Goal: Task Accomplishment & Management: Complete application form

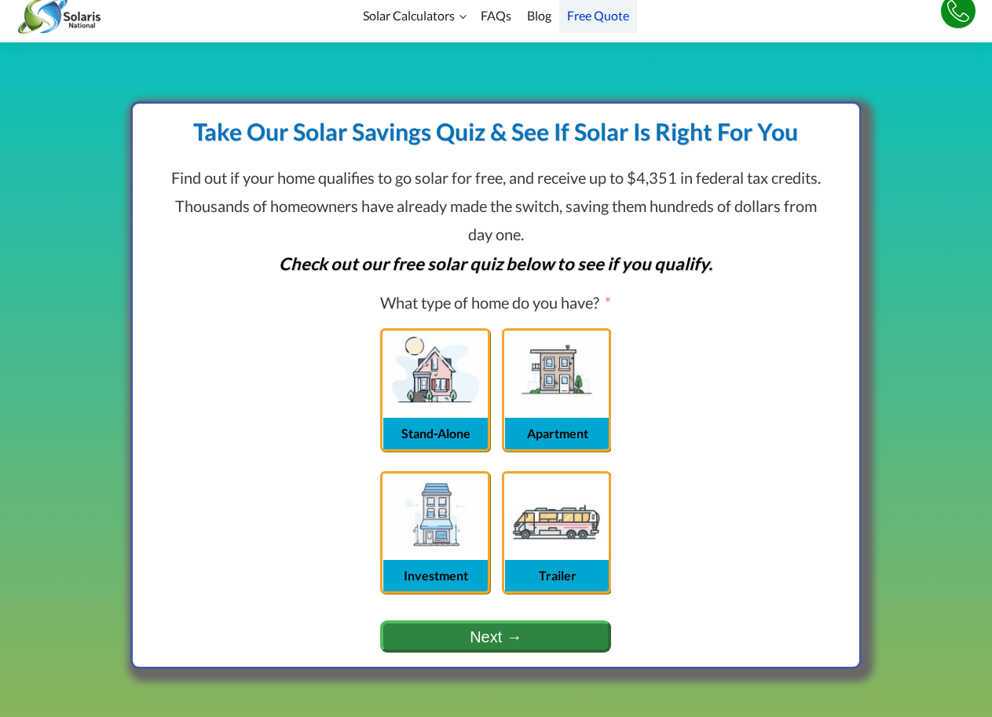
scroll to position [471, 0]
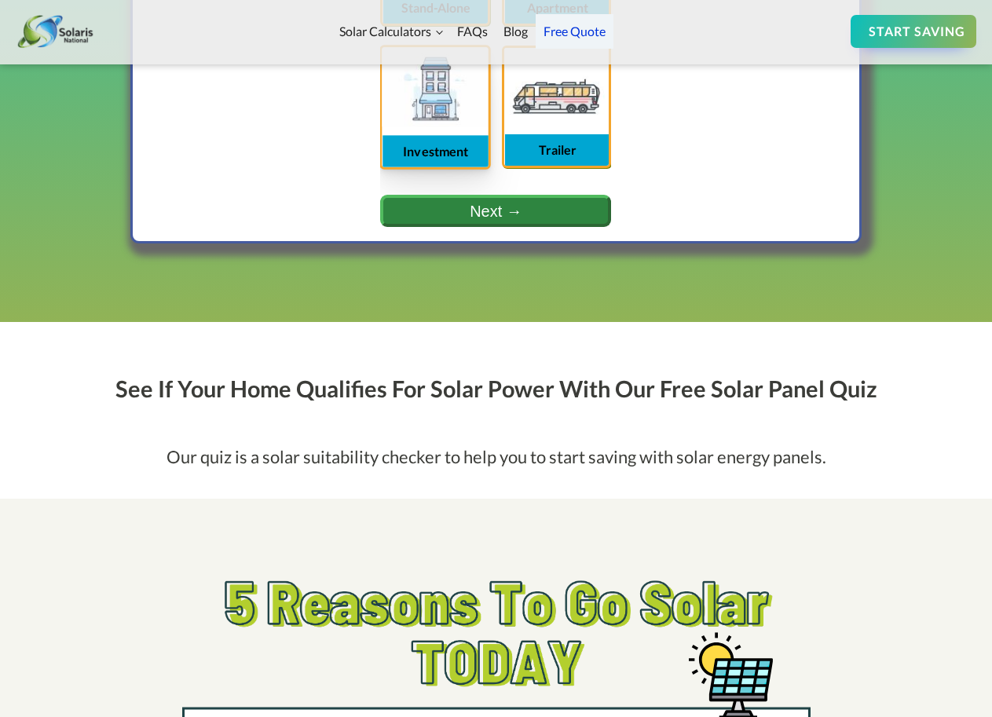
click at [452, 66] on label "Investment" at bounding box center [436, 86] width 106 height 79
click at [0, 0] on input "Investment" at bounding box center [0, 0] width 0 height 0
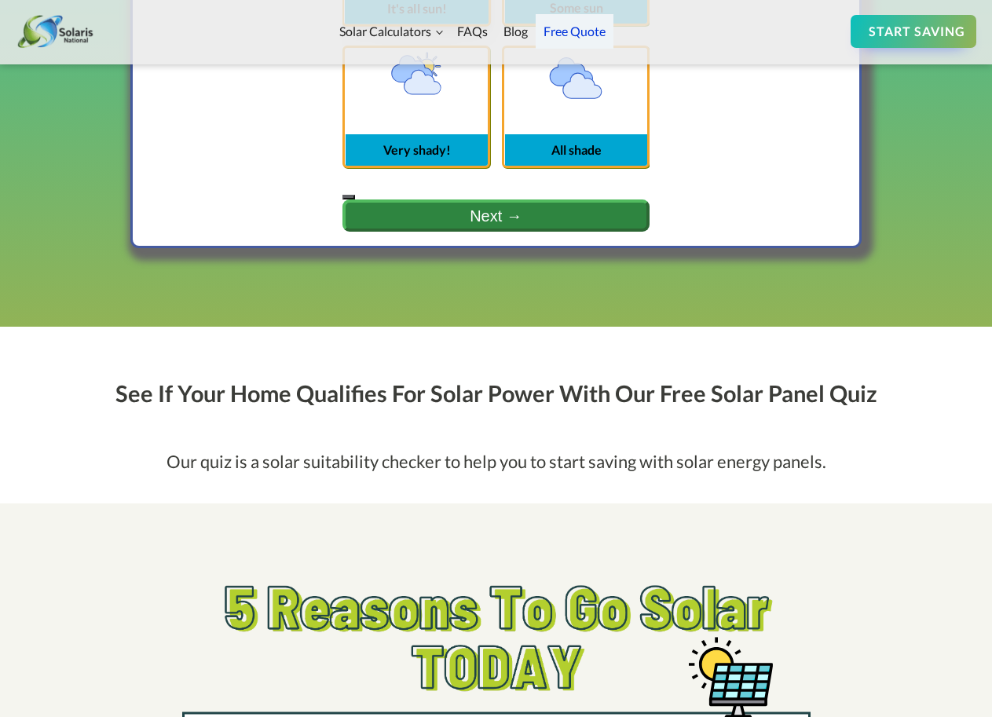
scroll to position [331, 0]
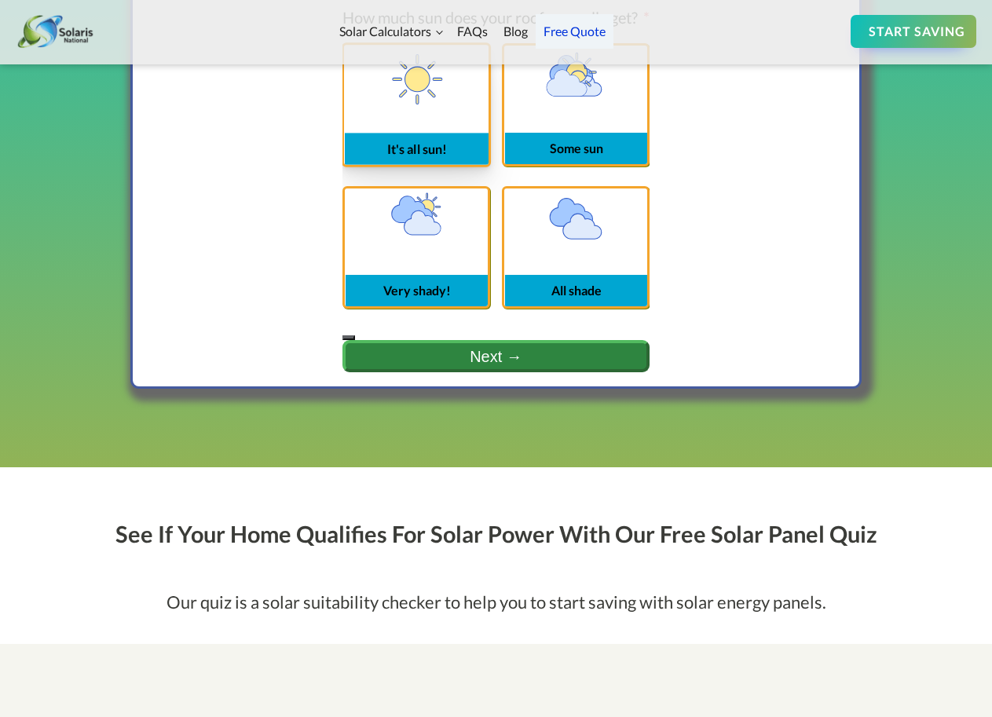
click at [468, 156] on span "It's all sun!" at bounding box center [417, 148] width 145 height 31
click at [0, 0] on input "It's all sun!" at bounding box center [0, 0] width 0 height 0
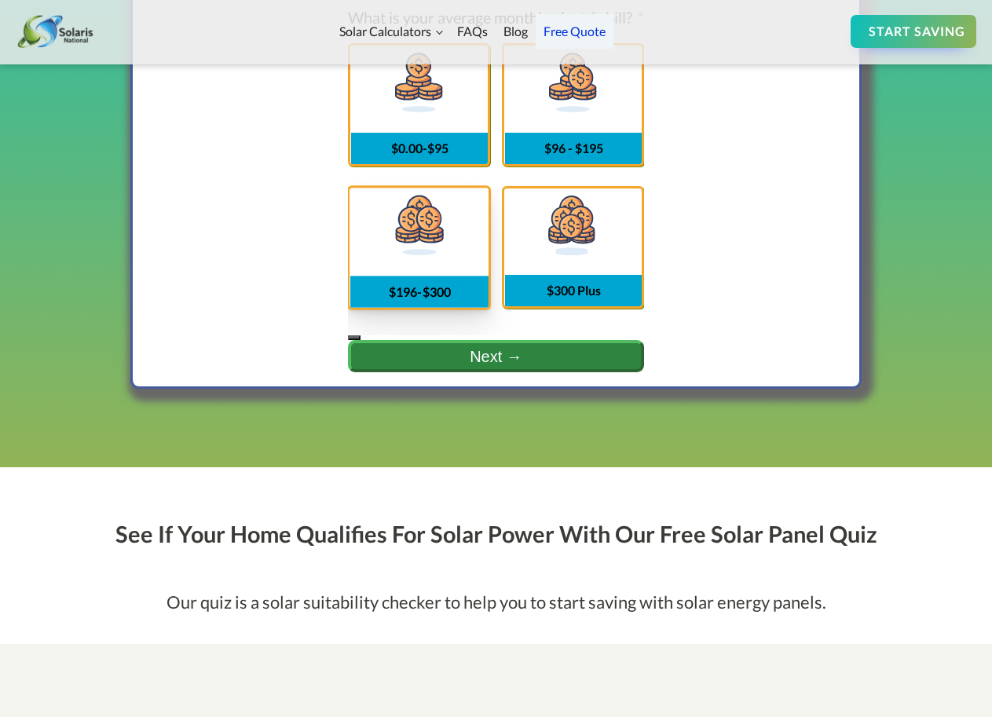
click at [479, 193] on label "$196-$300" at bounding box center [419, 227] width 139 height 79
click at [0, 0] on input "$196-$300" at bounding box center [0, 0] width 0 height 0
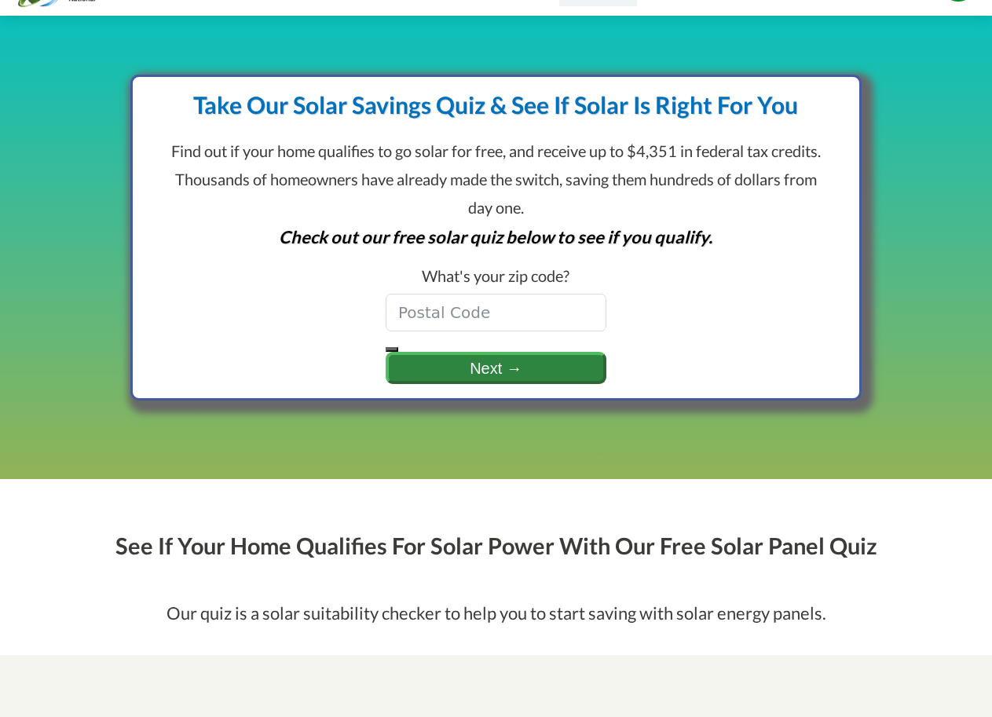
scroll to position [0, 0]
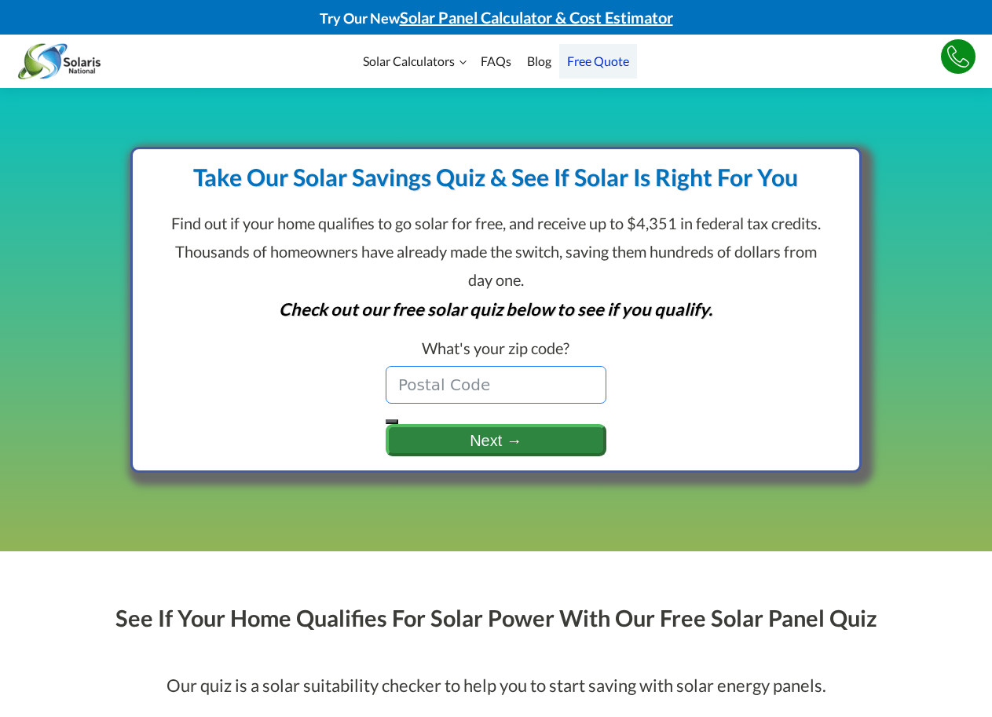
click at [454, 394] on input "text" at bounding box center [496, 385] width 221 height 38
type input "10032"
click at [475, 450] on button "Next →" at bounding box center [496, 440] width 221 height 32
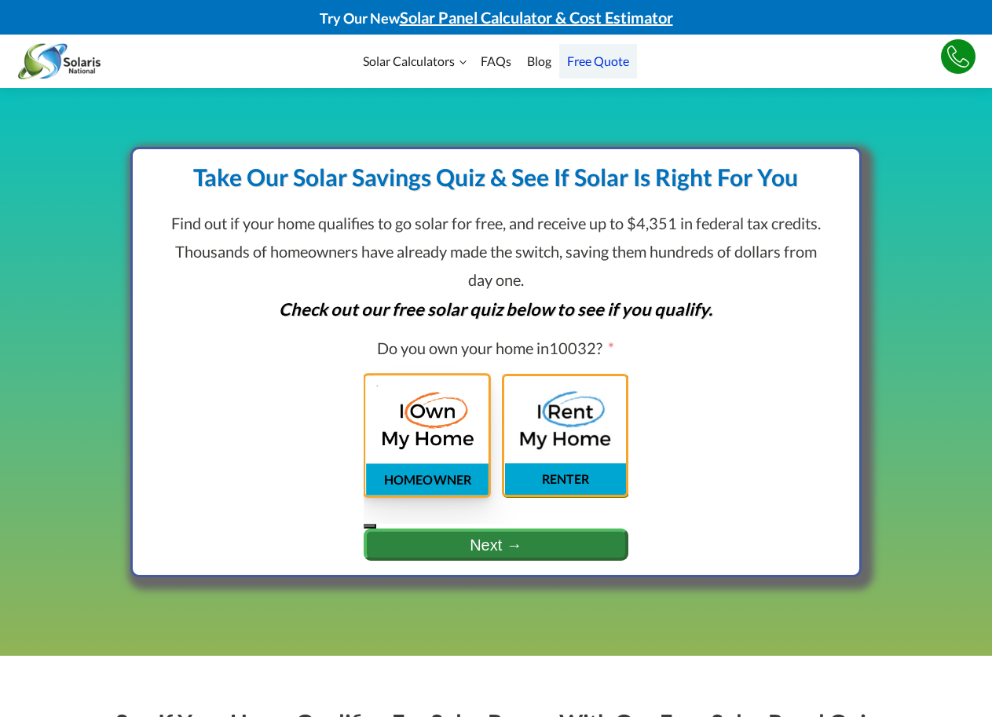
click at [442, 434] on label "HOMEOWNER" at bounding box center [426, 414] width 123 height 79
click at [0, 0] on input "HOMEOWNER" at bounding box center [0, 0] width 0 height 0
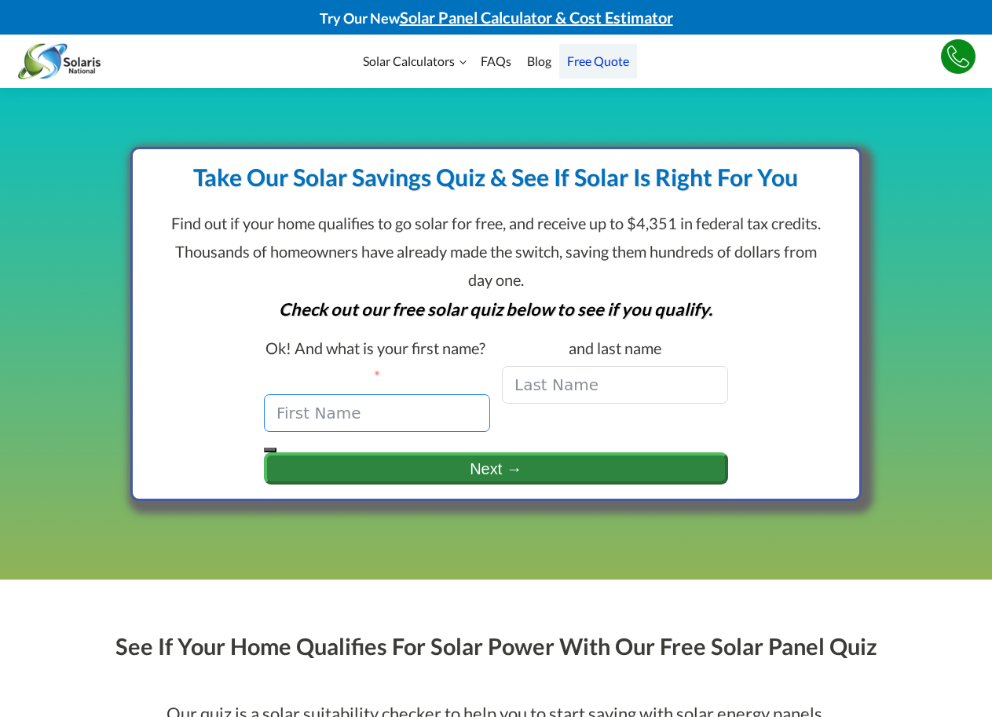
click at [416, 408] on input "Ok! And what is your first name?" at bounding box center [377, 413] width 226 height 38
type input "[PERSON_NAME]"
drag, startPoint x: 460, startPoint y: 452, endPoint x: 463, endPoint y: 460, distance: 8.5
click at [461, 455] on div "Ok! And what is your first name? [PERSON_NAME] and last name [PERSON_NAME] Next…" at bounding box center [496, 409] width 469 height 156
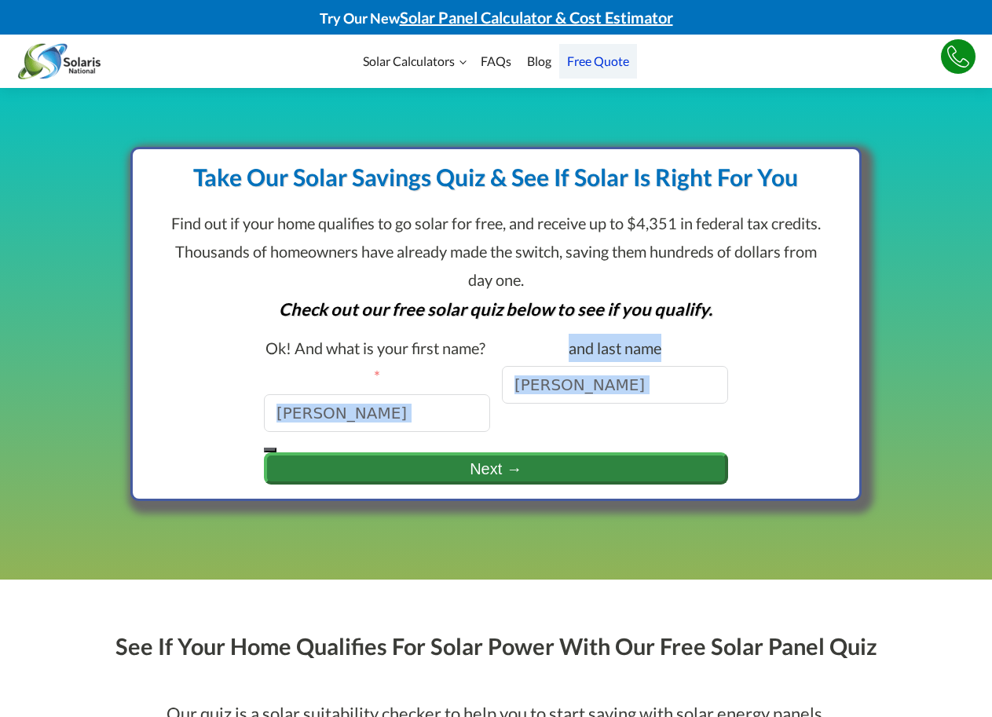
click at [467, 467] on button "Next →" at bounding box center [496, 468] width 464 height 32
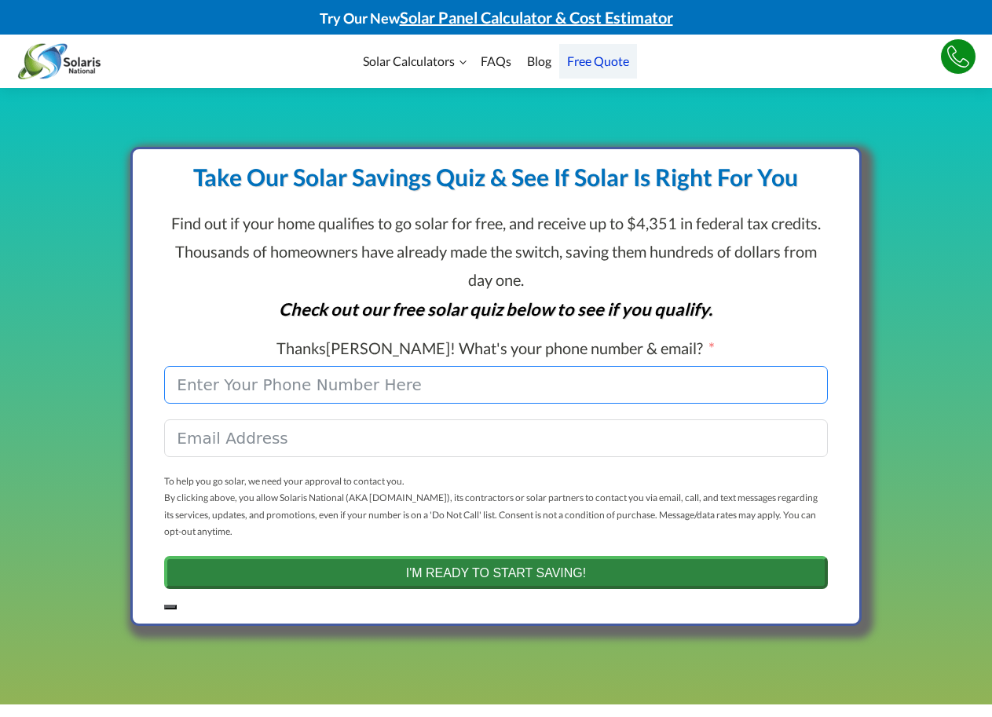
click at [313, 397] on input "Thanks [PERSON_NAME] ! What's your phone number & email?" at bounding box center [495, 385] width 663 height 38
type input "-"
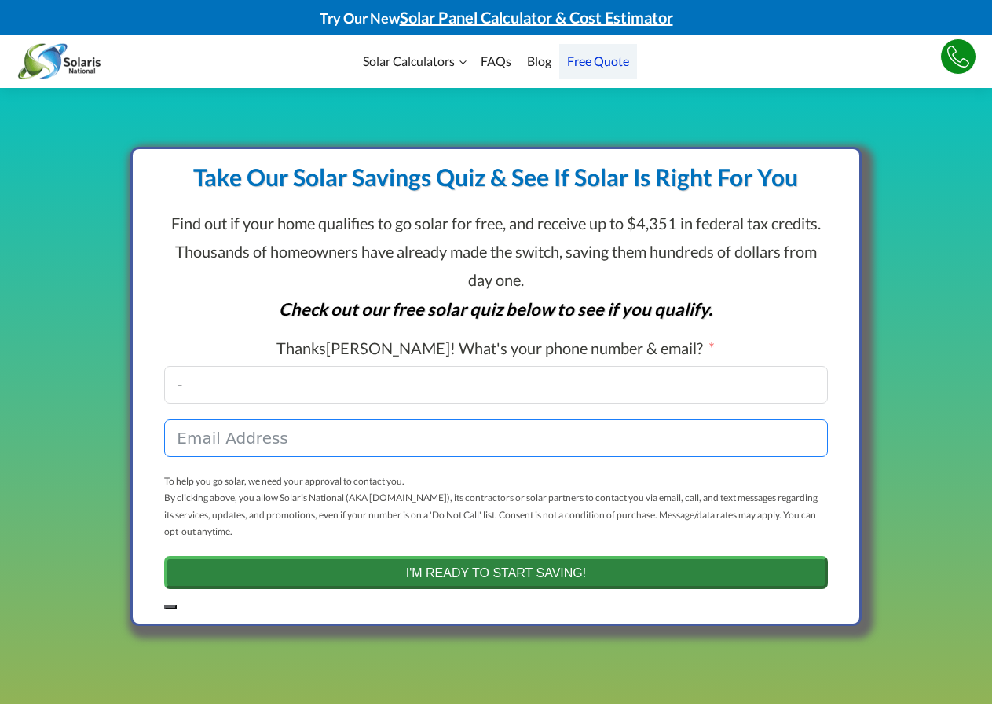
type input "[EMAIL_ADDRESS][DOMAIN_NAME]"
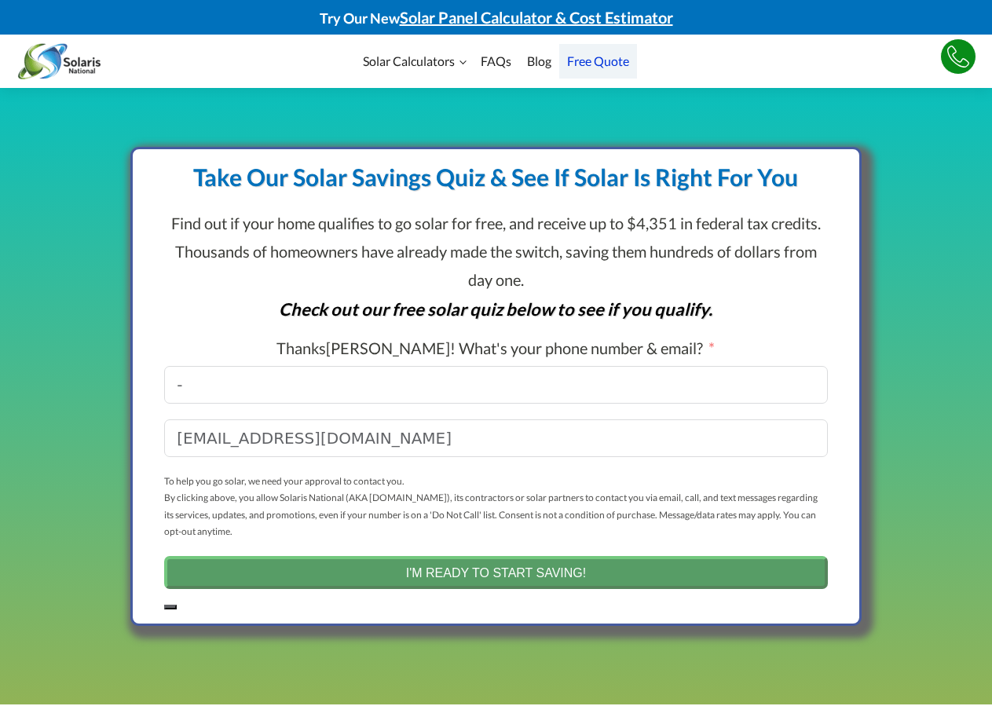
click at [341, 583] on button "I'M READY TO START SAVING!" at bounding box center [495, 572] width 663 height 33
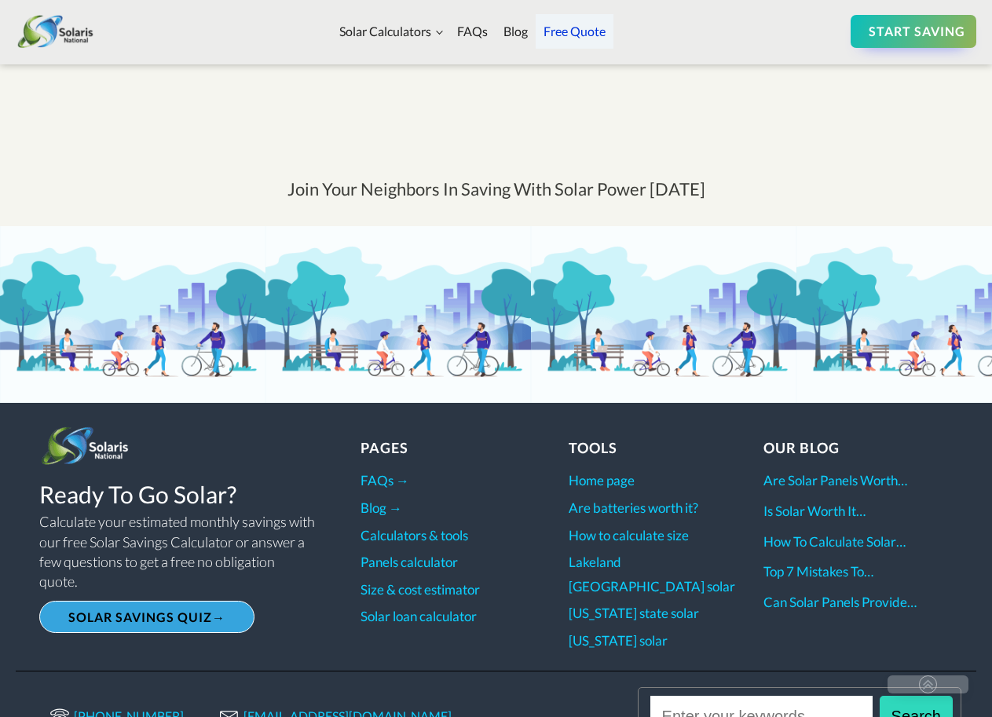
scroll to position [2432, 0]
